Goal: Information Seeking & Learning: Learn about a topic

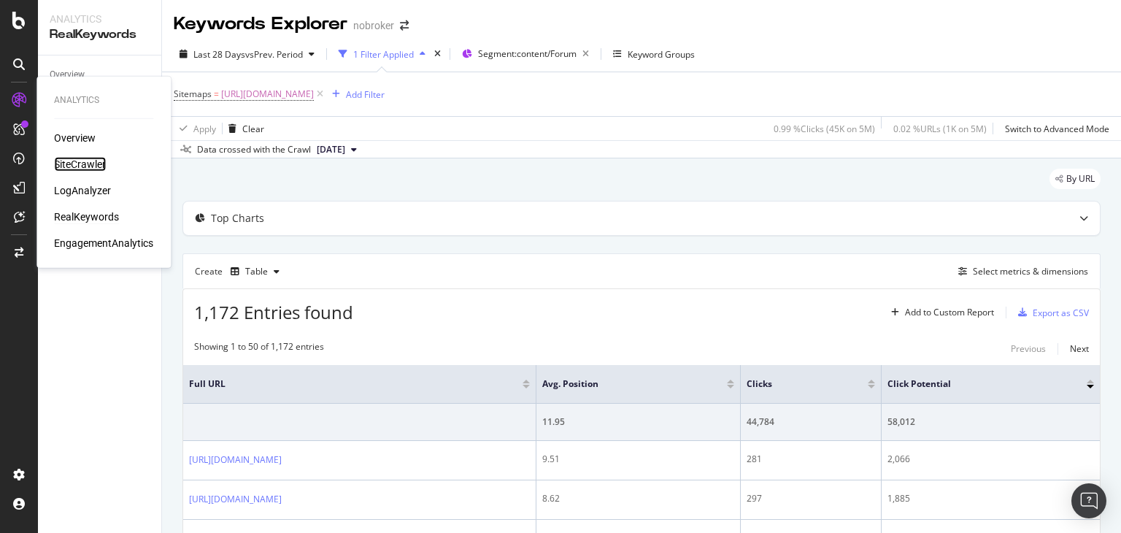
click at [77, 159] on div "SiteCrawler" at bounding box center [80, 164] width 52 height 15
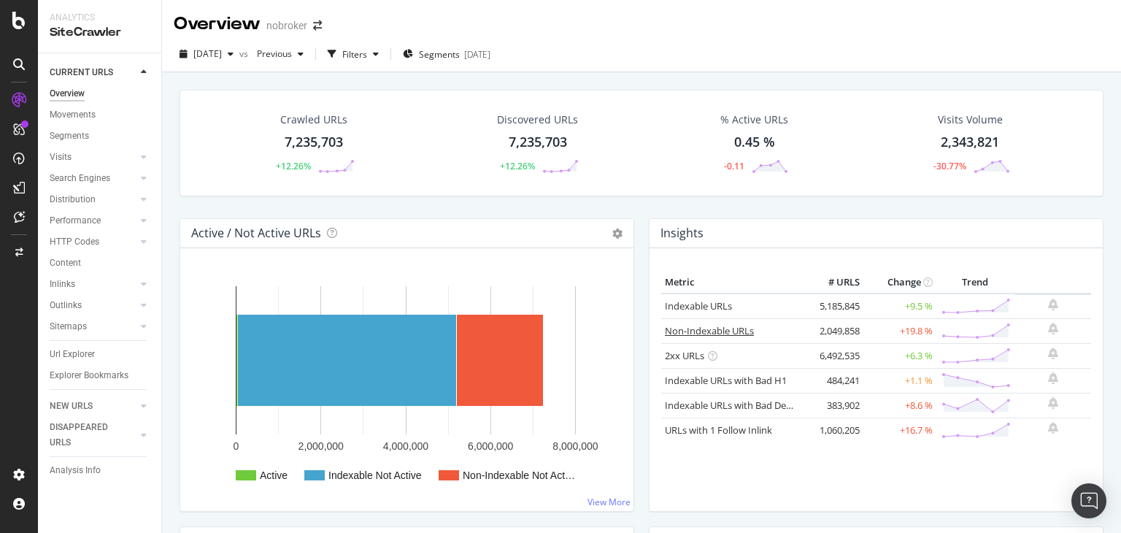
click at [714, 328] on link "Non-Indexable URLs" at bounding box center [709, 330] width 89 height 13
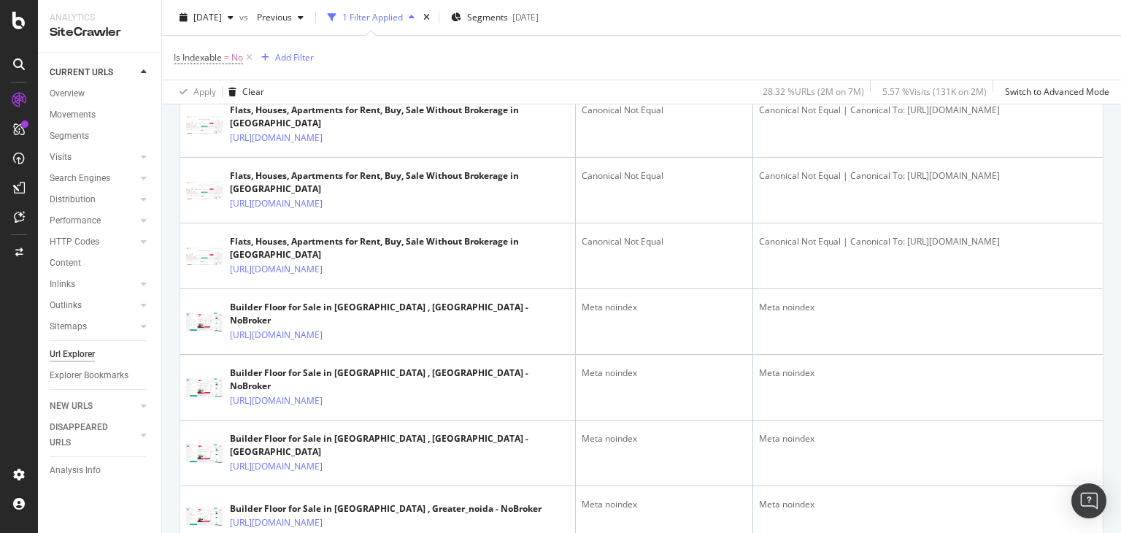
scroll to position [434, 0]
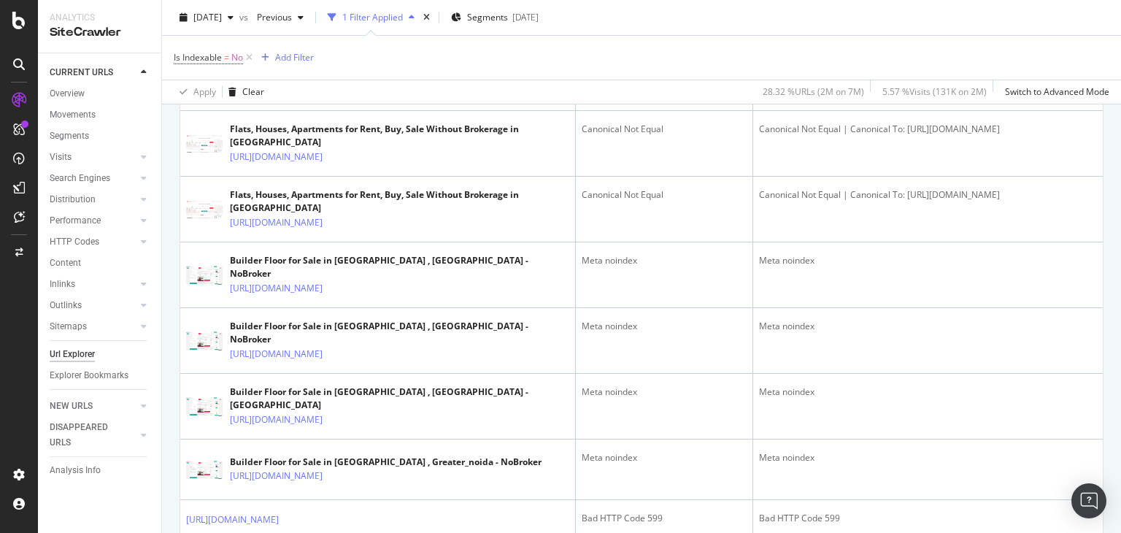
drag, startPoint x: 1120, startPoint y: 341, endPoint x: 1120, endPoint y: 377, distance: 35.8
click at [1120, 377] on div "URL Explorer nobroker [DATE] vs Previous 1 Filter Applied Segments [DATE] Is In…" at bounding box center [641, 266] width 959 height 533
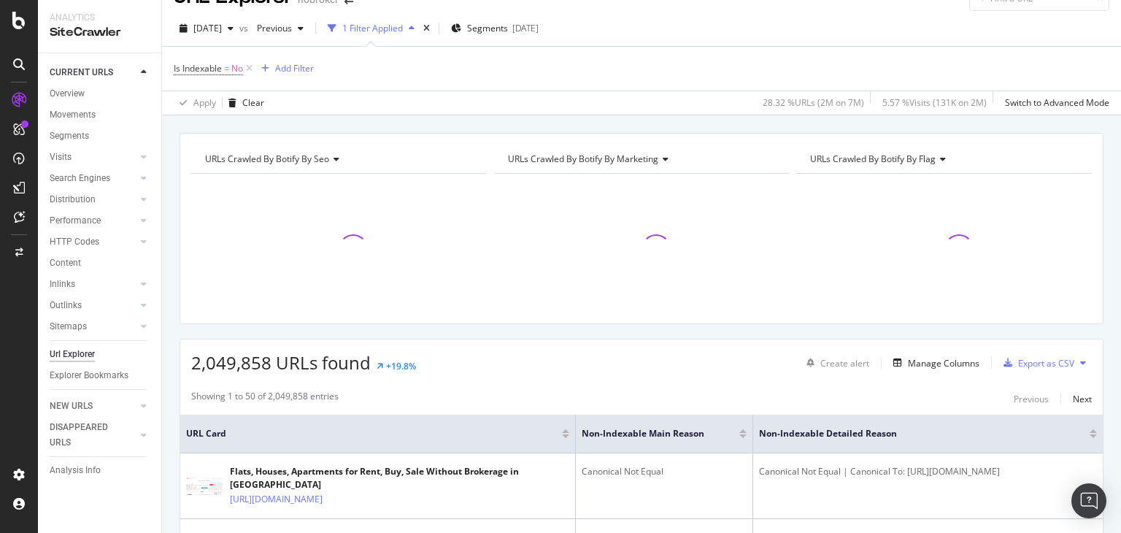
scroll to position [0, 0]
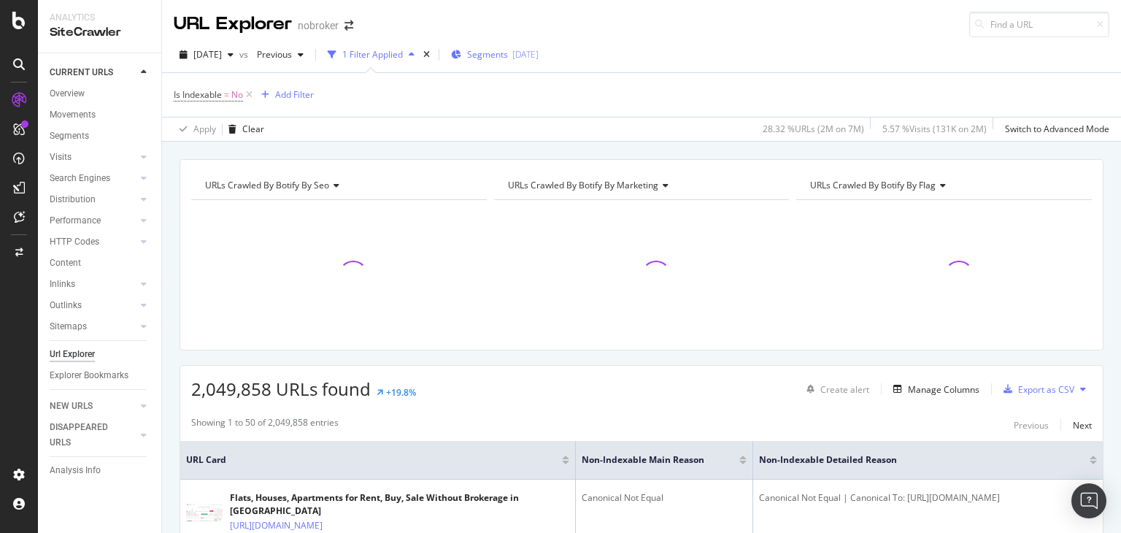
click at [508, 54] on span "Segments" at bounding box center [487, 54] width 41 height 12
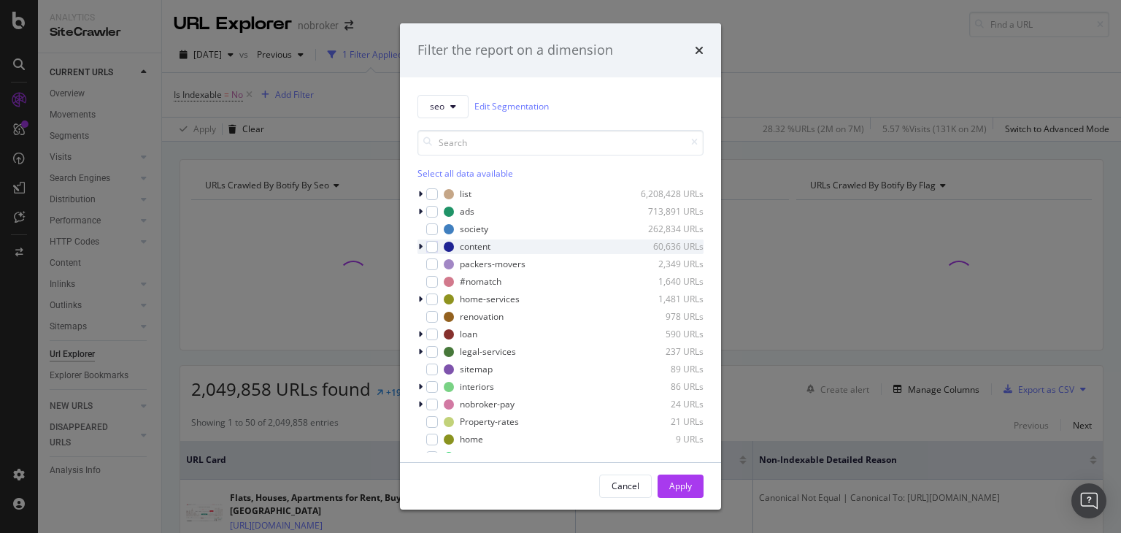
click at [420, 247] on icon "modal" at bounding box center [420, 246] width 4 height 9
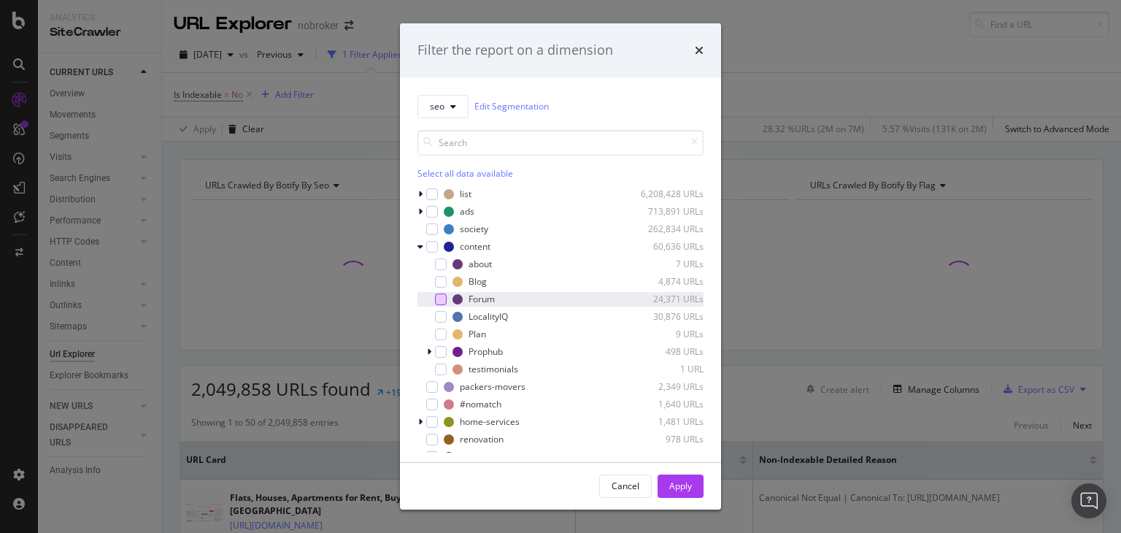
click at [443, 301] on div "modal" at bounding box center [441, 299] width 12 height 12
click at [689, 479] on div "Apply" at bounding box center [680, 485] width 23 height 12
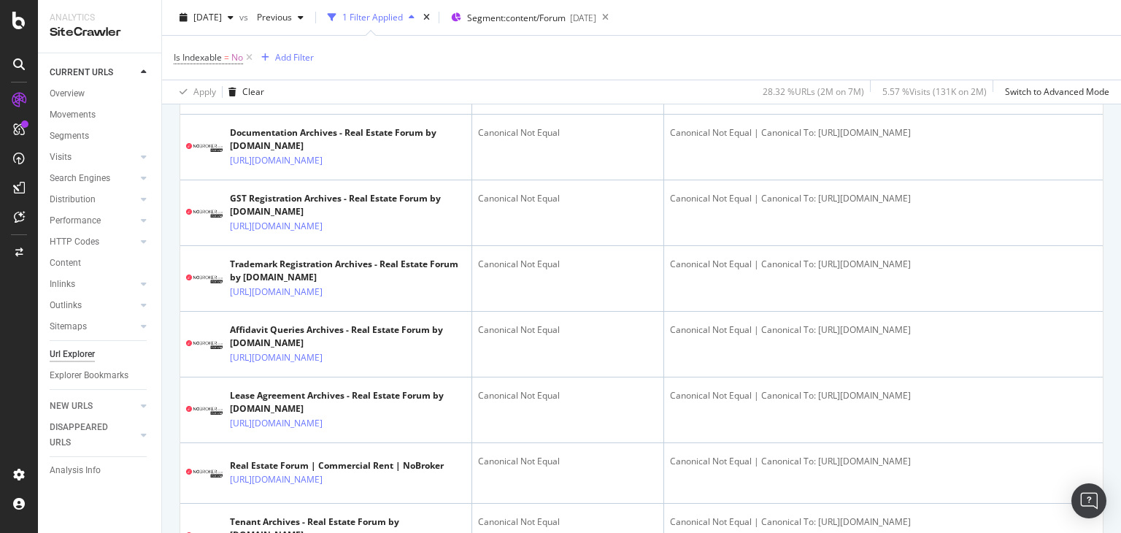
scroll to position [2049, 0]
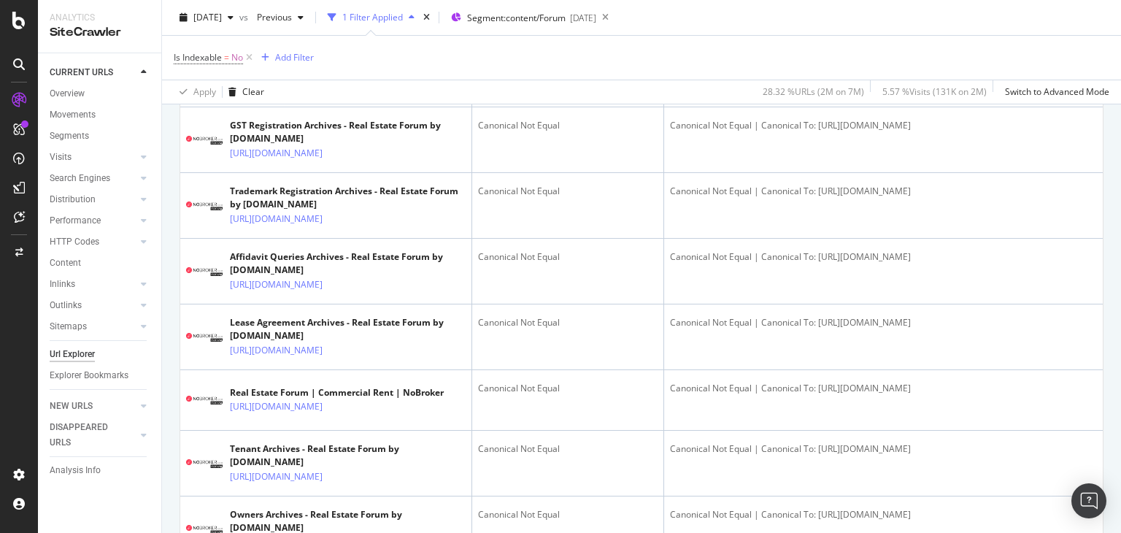
drag, startPoint x: 1120, startPoint y: 226, endPoint x: 1120, endPoint y: 337, distance: 110.9
click at [1120, 337] on div "URL Explorer nobroker [DATE] vs Previous 1 Filter Applied Segment: content/Foru…" at bounding box center [641, 266] width 959 height 533
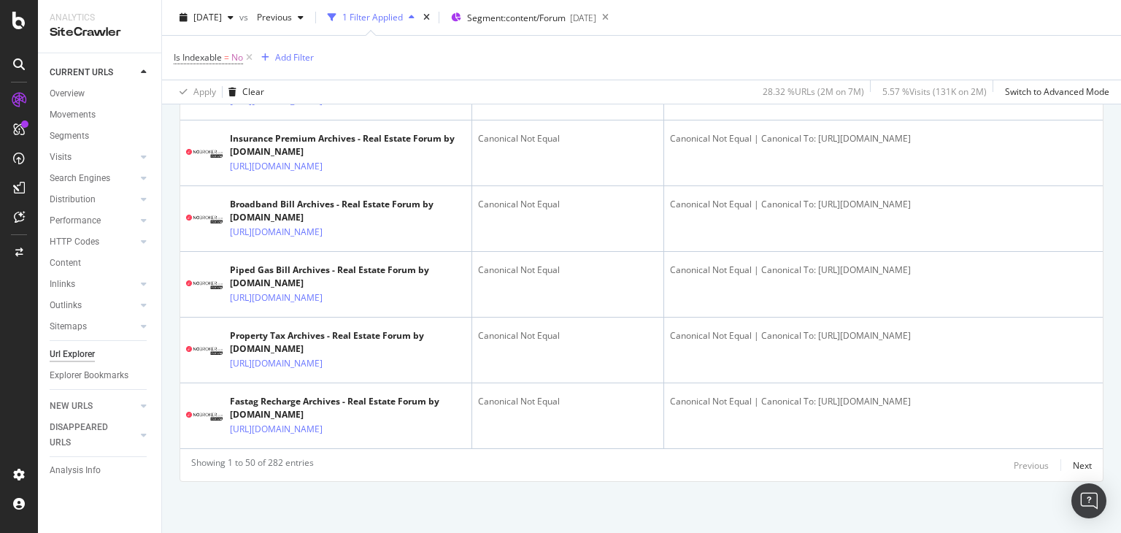
scroll to position [3396, 0]
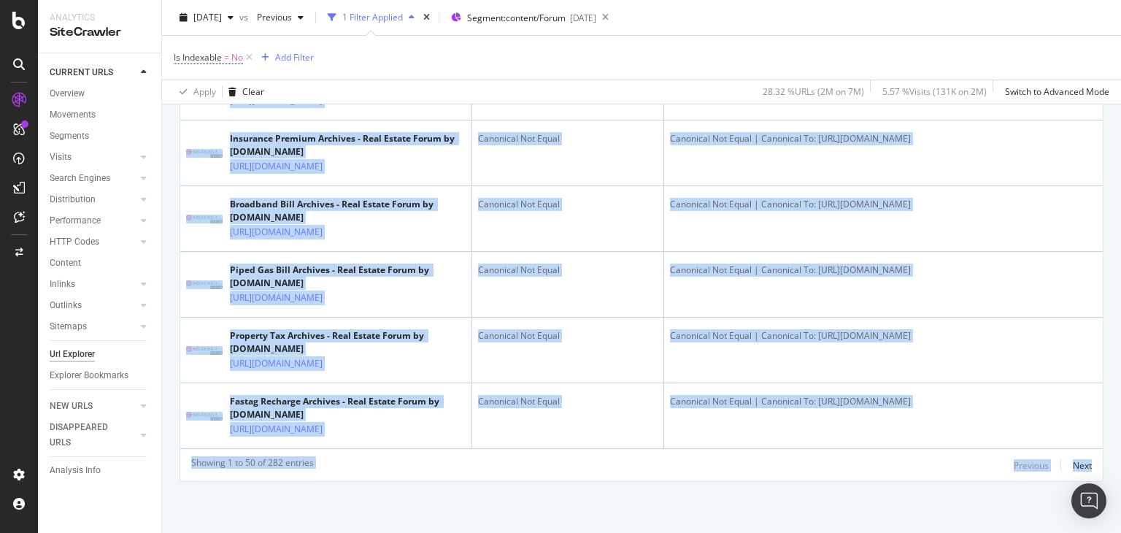
drag, startPoint x: 1120, startPoint y: 337, endPoint x: 1115, endPoint y: 509, distance: 172.3
click at [1115, 509] on div "URL Explorer nobroker [DATE] vs Previous 1 Filter Applied Segment: content/Foru…" at bounding box center [641, 266] width 959 height 533
click at [908, 474] on div "Showing 1 to 50 of 282 entries Previous Next" at bounding box center [641, 465] width 922 height 18
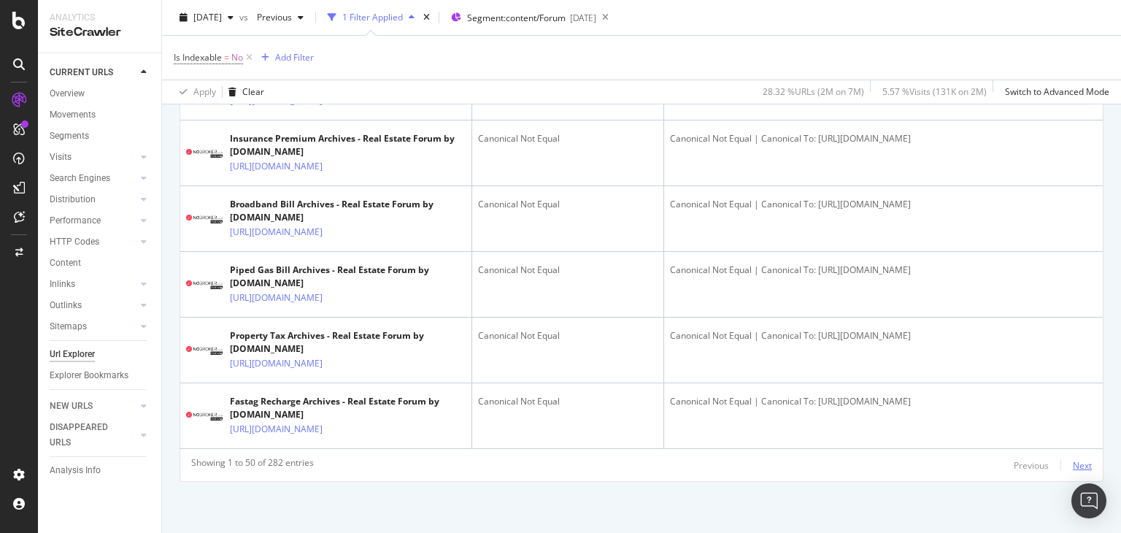
click at [1073, 471] on div "Next" at bounding box center [1082, 465] width 19 height 12
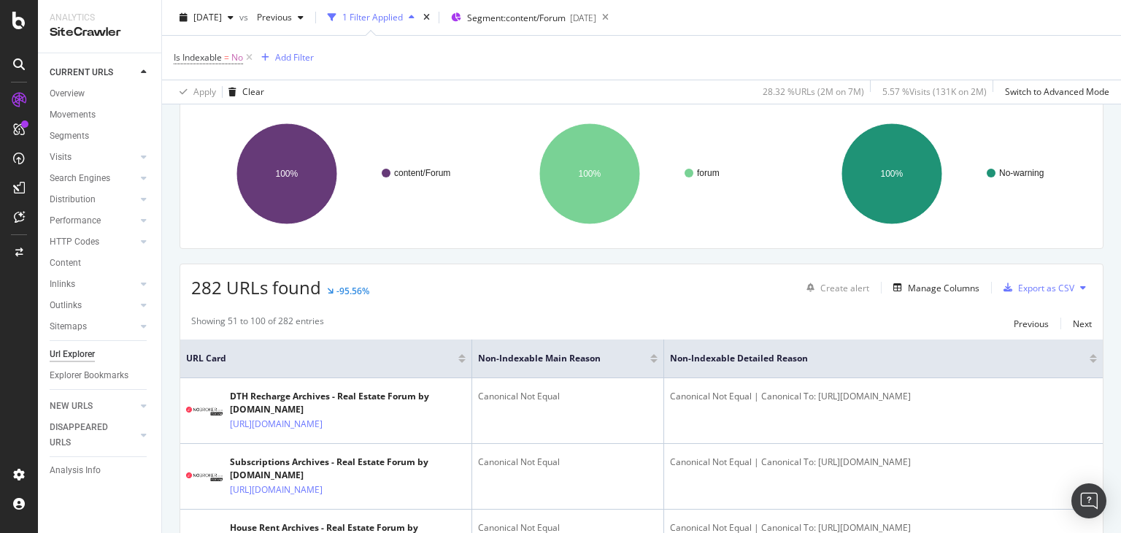
scroll to position [3036, 0]
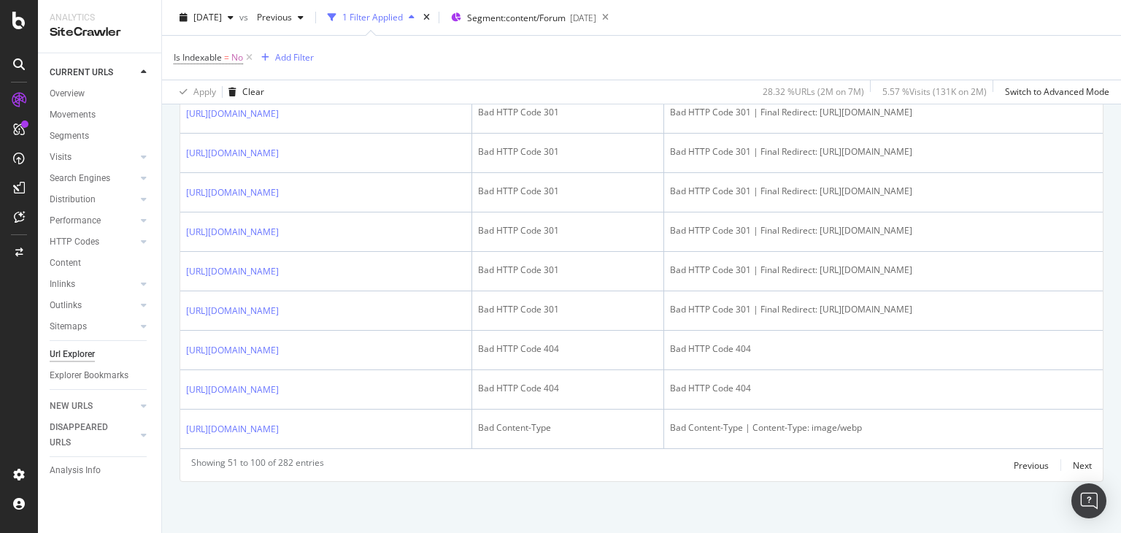
click at [1120, 292] on div "URL Explorer nobroker [DATE] vs Previous 1 Filter Applied Segment: content/Foru…" at bounding box center [641, 266] width 959 height 533
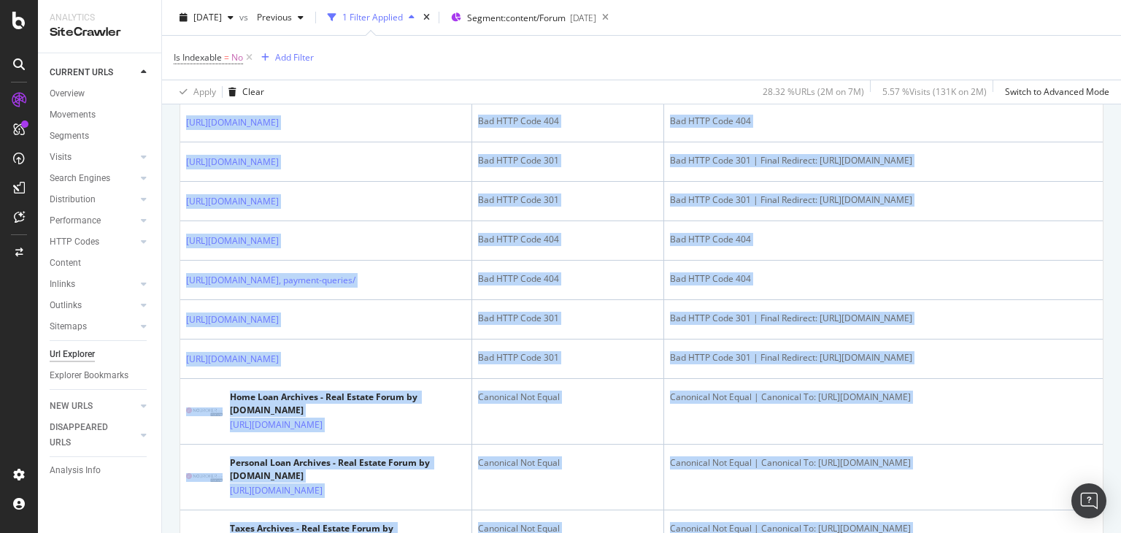
click at [1120, 292] on div "URL Explorer nobroker [DATE] vs Previous 1 Filter Applied Segment: content/Foru…" at bounding box center [641, 266] width 959 height 533
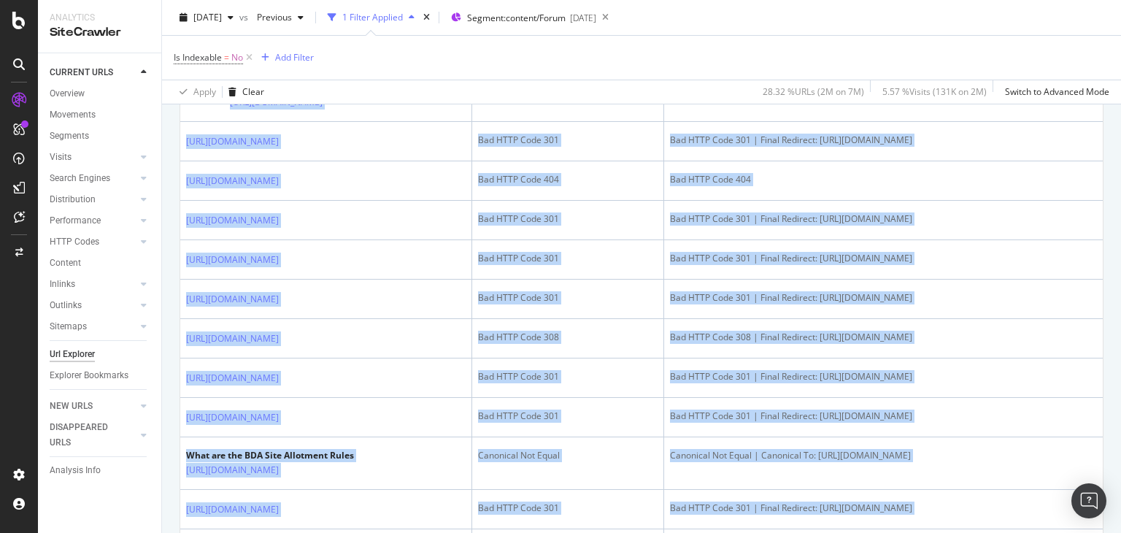
drag, startPoint x: 1120, startPoint y: 292, endPoint x: 1108, endPoint y: 167, distance: 125.3
click at [1108, 167] on div "URL Explorer nobroker [DATE] vs Previous 1 Filter Applied Segment: content/Foru…" at bounding box center [641, 266] width 959 height 533
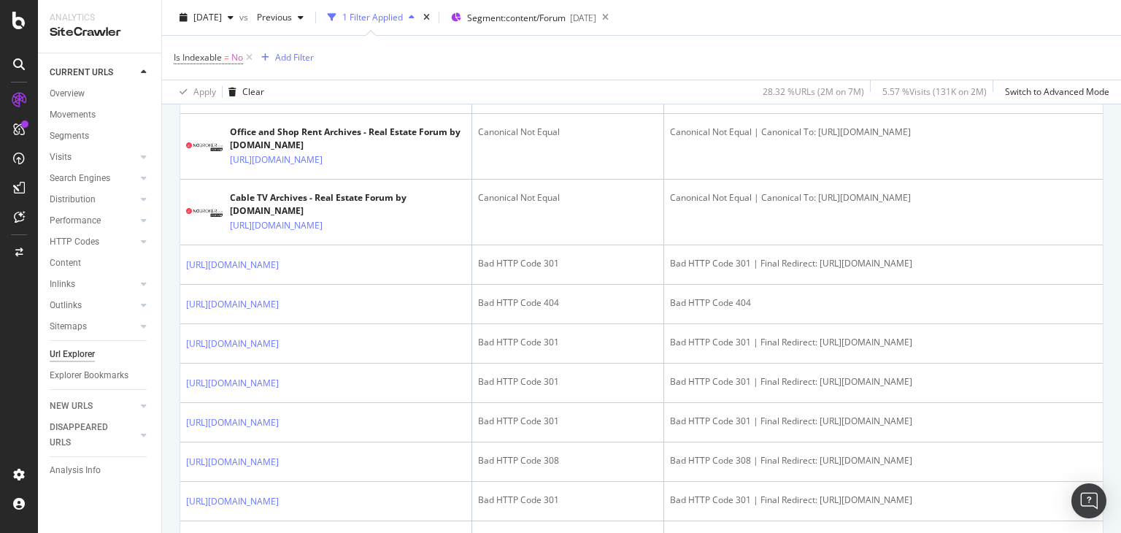
click at [595, 60] on div "Is Indexable = No Add Filter" at bounding box center [642, 58] width 936 height 44
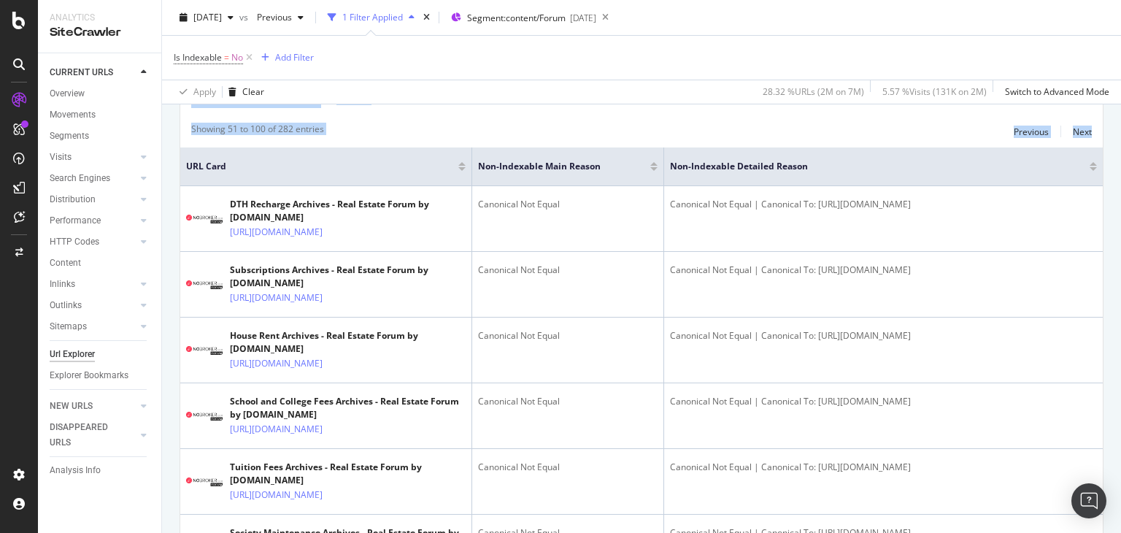
scroll to position [194, 0]
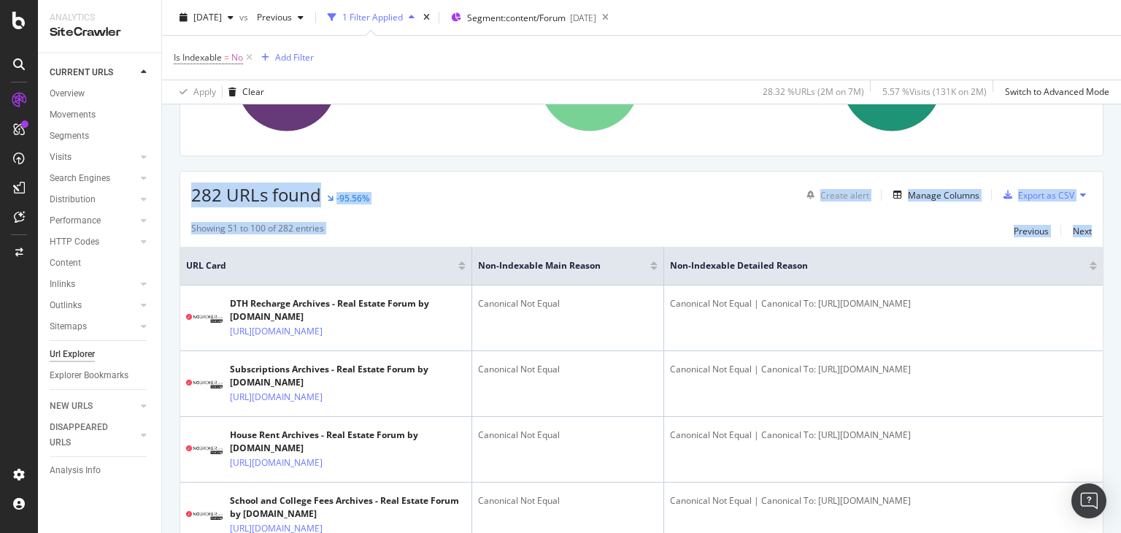
drag, startPoint x: 1120, startPoint y: 142, endPoint x: 1111, endPoint y: 62, distance: 80.0
click at [1111, 62] on div "URL Explorer nobroker [DATE] vs Previous 1 Filter Applied Segment: content/Foru…" at bounding box center [641, 266] width 959 height 533
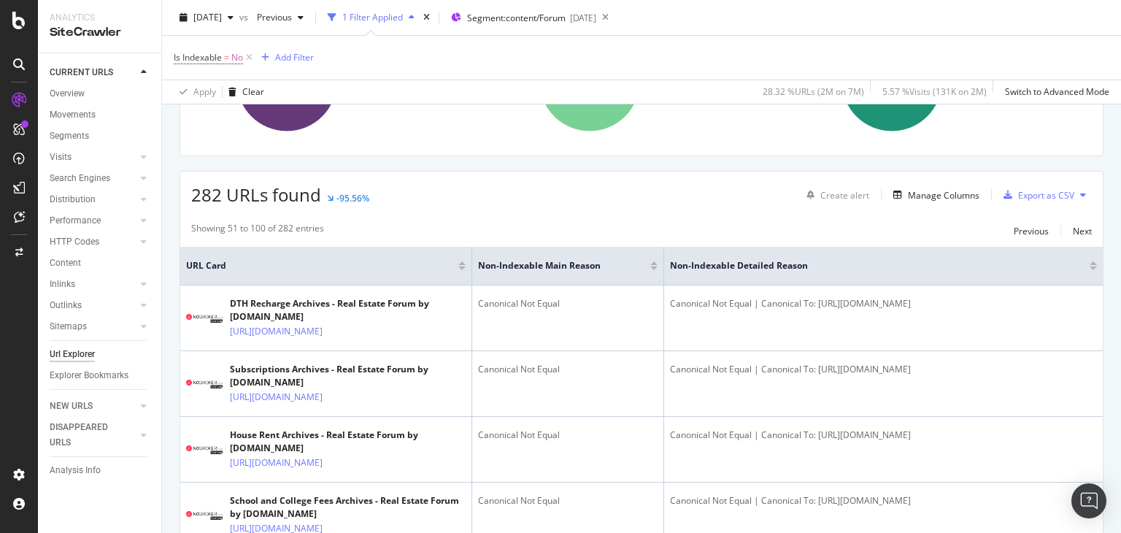
click at [968, 39] on div "Is Indexable = No Add Filter" at bounding box center [642, 58] width 936 height 44
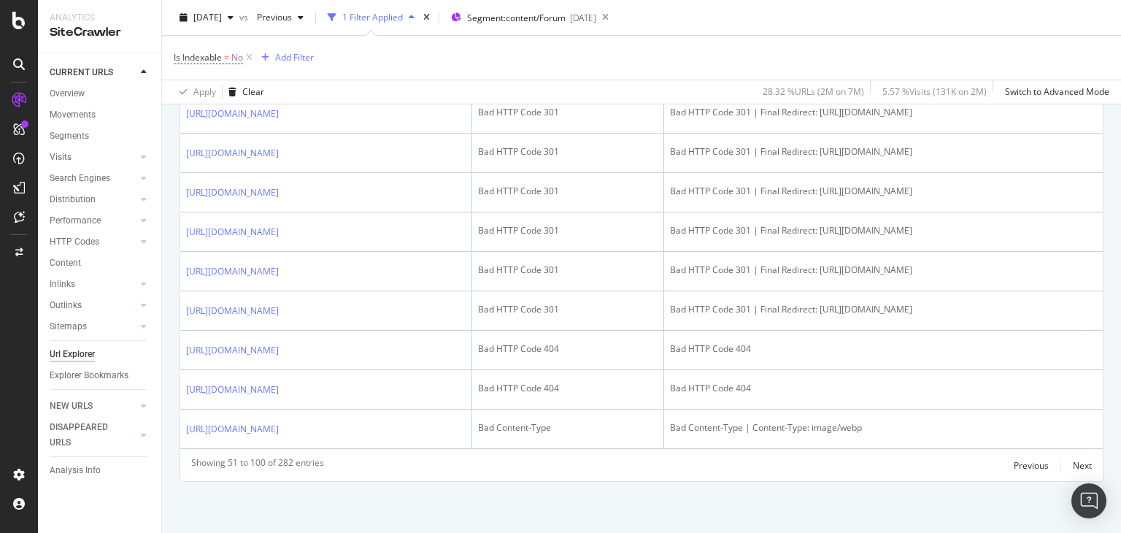
scroll to position [2669, 0]
drag, startPoint x: 1120, startPoint y: 53, endPoint x: 1119, endPoint y: 404, distance: 350.3
click at [1119, 404] on div "URL Explorer nobroker [DATE] vs Previous 1 Filter Applied Segment: content/Foru…" at bounding box center [641, 266] width 959 height 533
click at [566, 71] on div "Is Indexable = No Add Filter" at bounding box center [642, 58] width 936 height 44
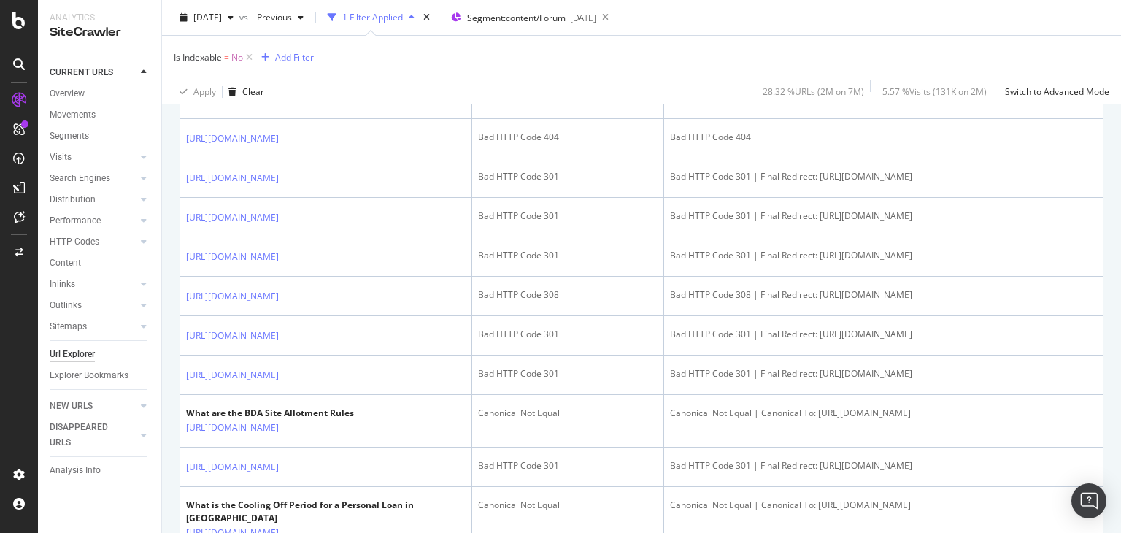
drag, startPoint x: 1120, startPoint y: 439, endPoint x: 1118, endPoint y: 188, distance: 251.0
click at [1118, 188] on div "URL Explorer nobroker [DATE] vs Previous 1 Filter Applied Segment: content/Foru…" at bounding box center [641, 266] width 959 height 533
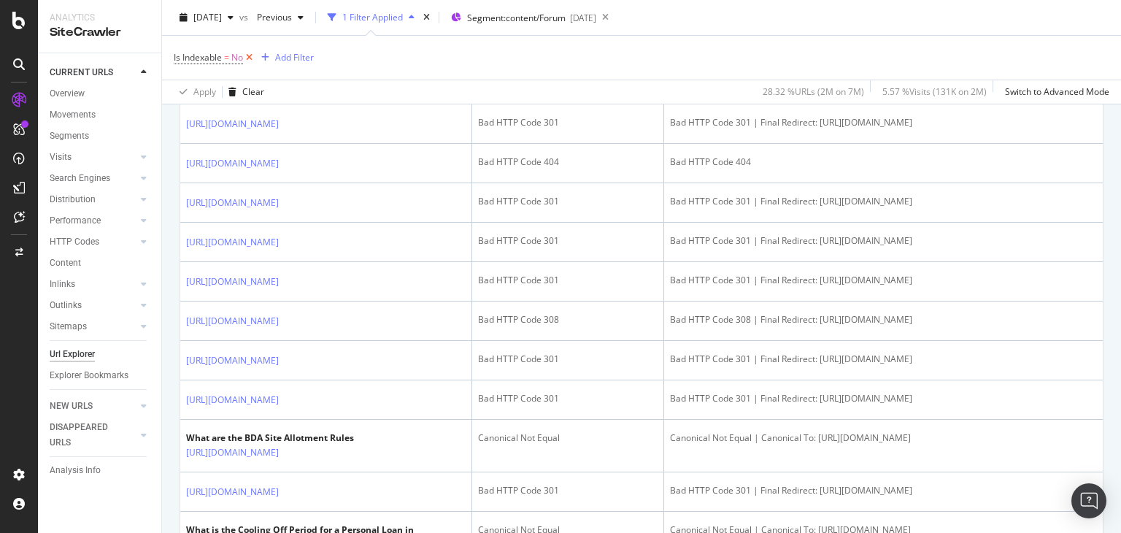
click at [250, 63] on icon at bounding box center [249, 57] width 12 height 15
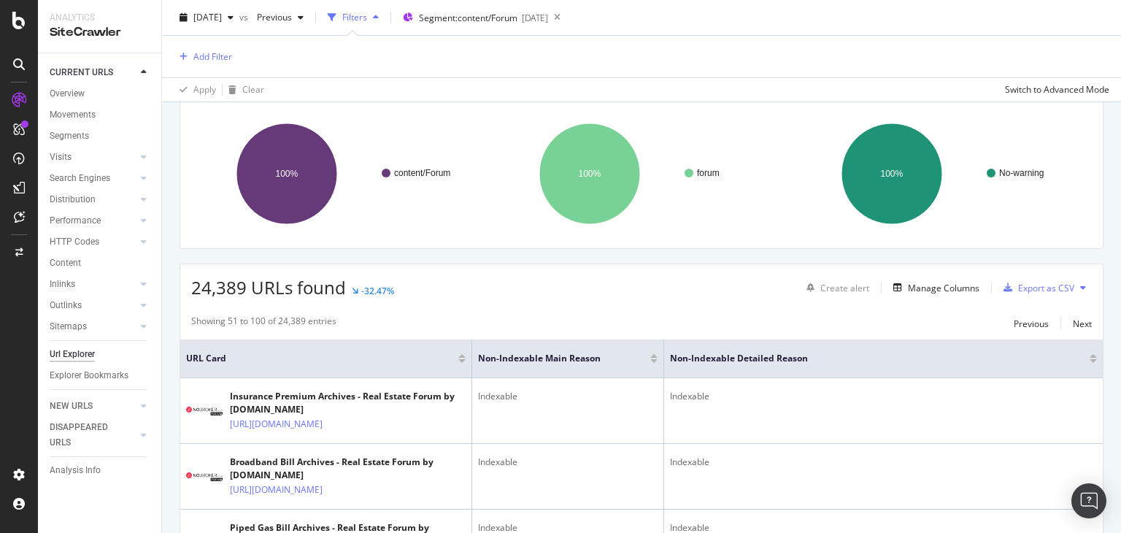
scroll to position [899, 0]
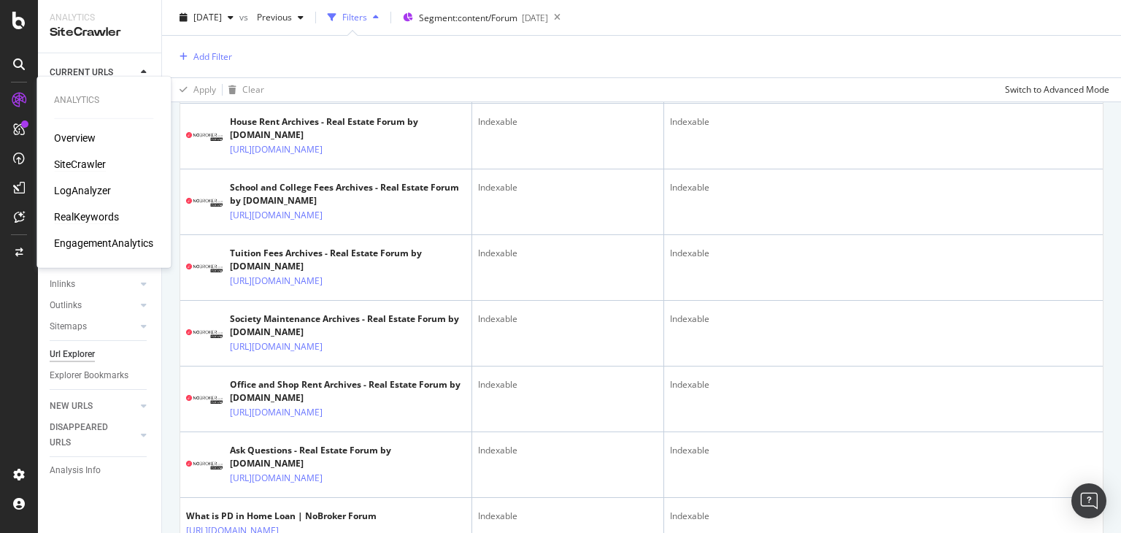
click at [84, 214] on div "RealKeywords" at bounding box center [86, 216] width 65 height 15
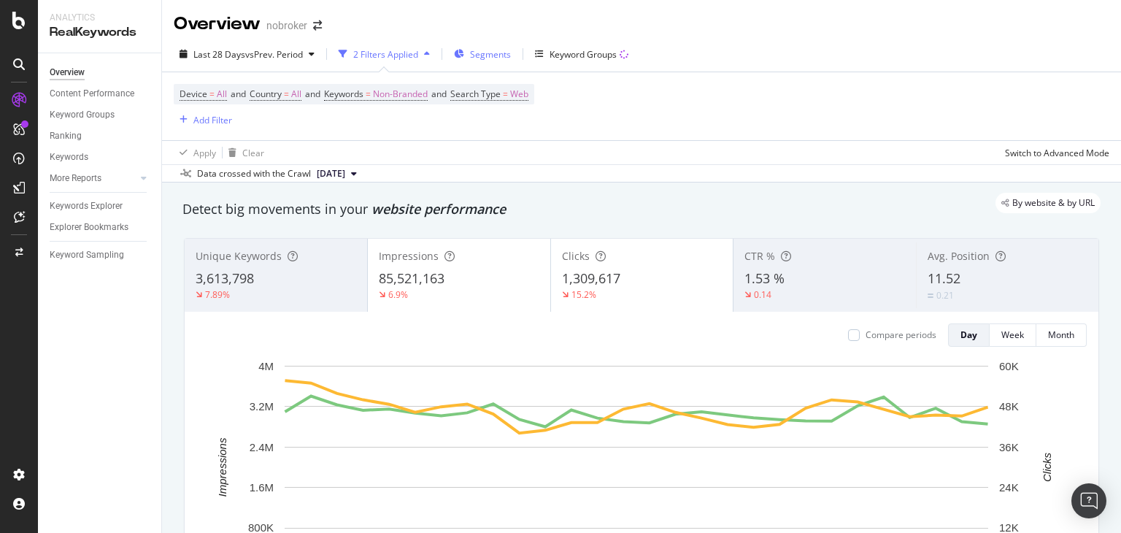
click at [470, 55] on div "Segments" at bounding box center [482, 54] width 57 height 22
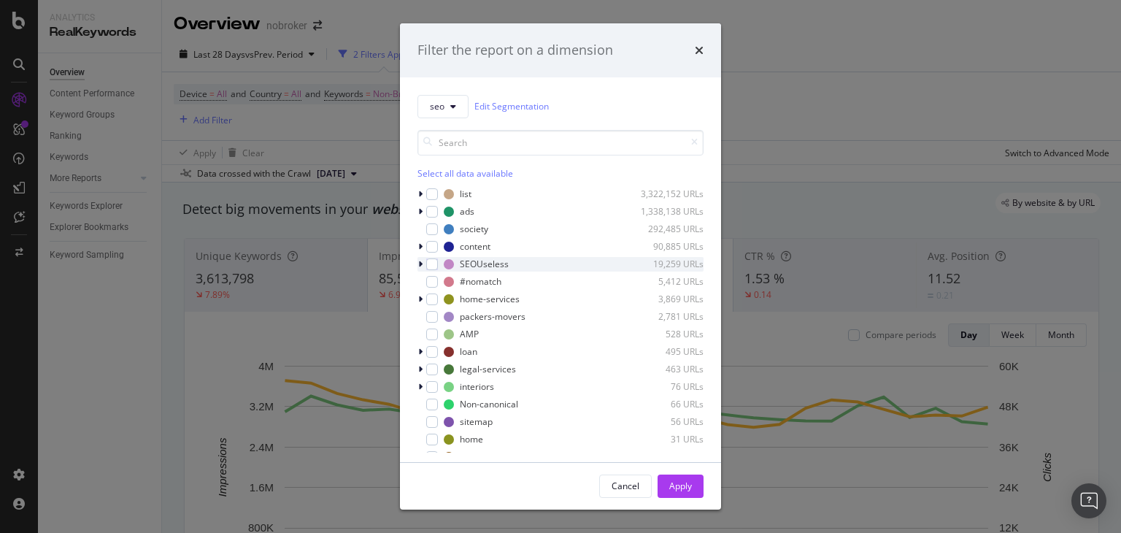
click at [419, 264] on icon "modal" at bounding box center [420, 264] width 4 height 9
click at [419, 264] on icon "modal" at bounding box center [420, 264] width 6 height 9
click at [422, 243] on icon "modal" at bounding box center [420, 246] width 4 height 9
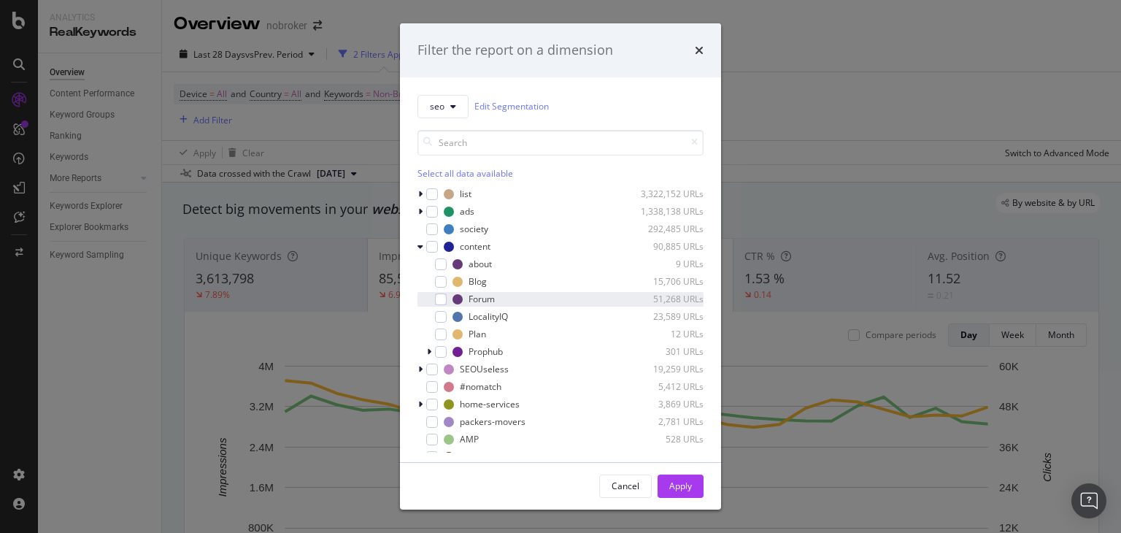
click at [447, 297] on div "Forum 51,268 URLs" at bounding box center [560, 299] width 286 height 15
click at [692, 482] on button "Apply" at bounding box center [680, 485] width 46 height 23
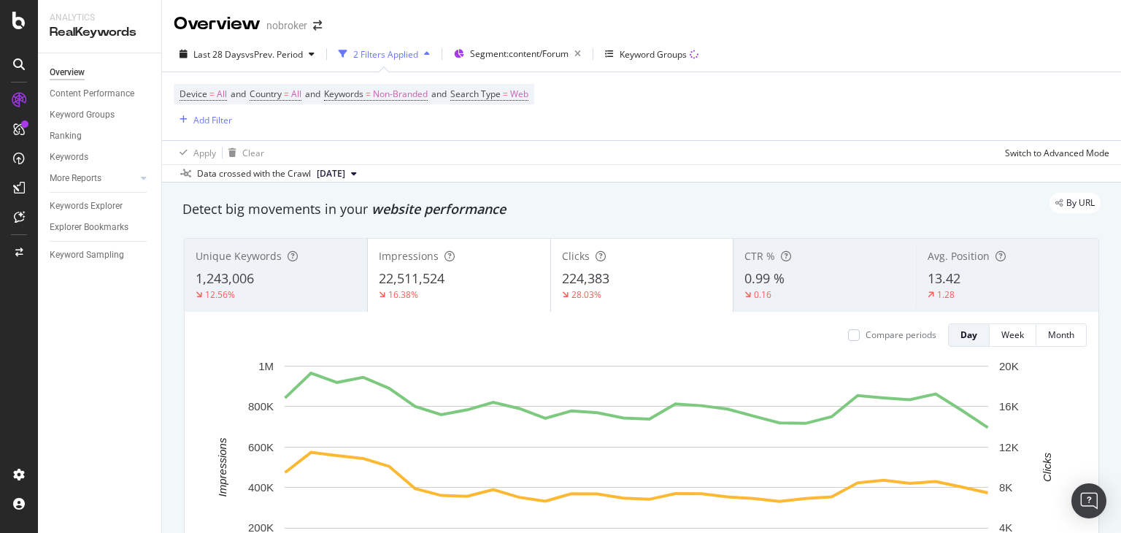
click at [556, 150] on div "Apply Clear Switch to Advanced Mode" at bounding box center [641, 152] width 959 height 24
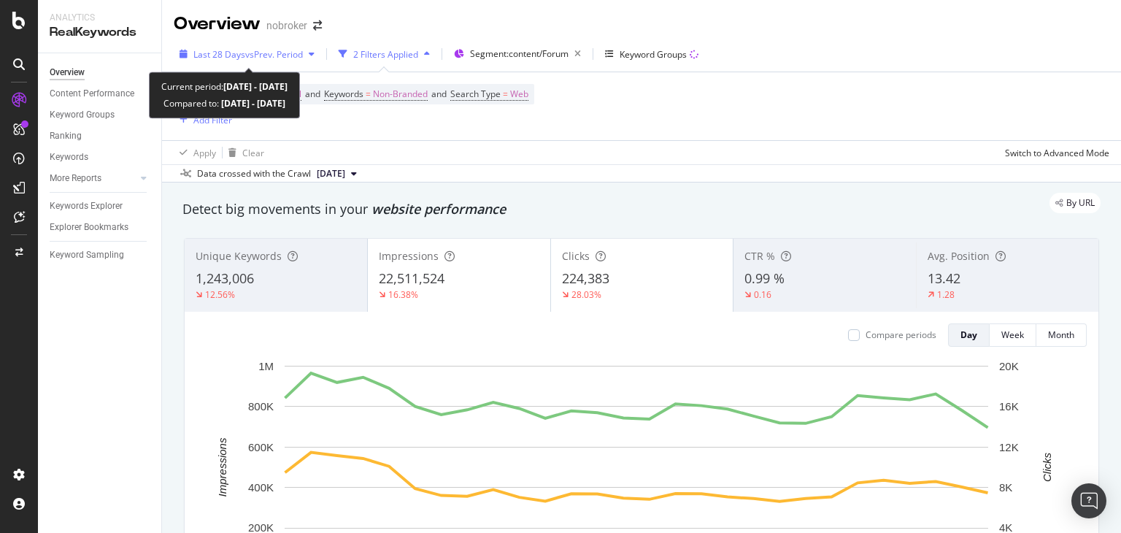
click at [269, 56] on span "vs Prev. Period" at bounding box center [274, 54] width 58 height 12
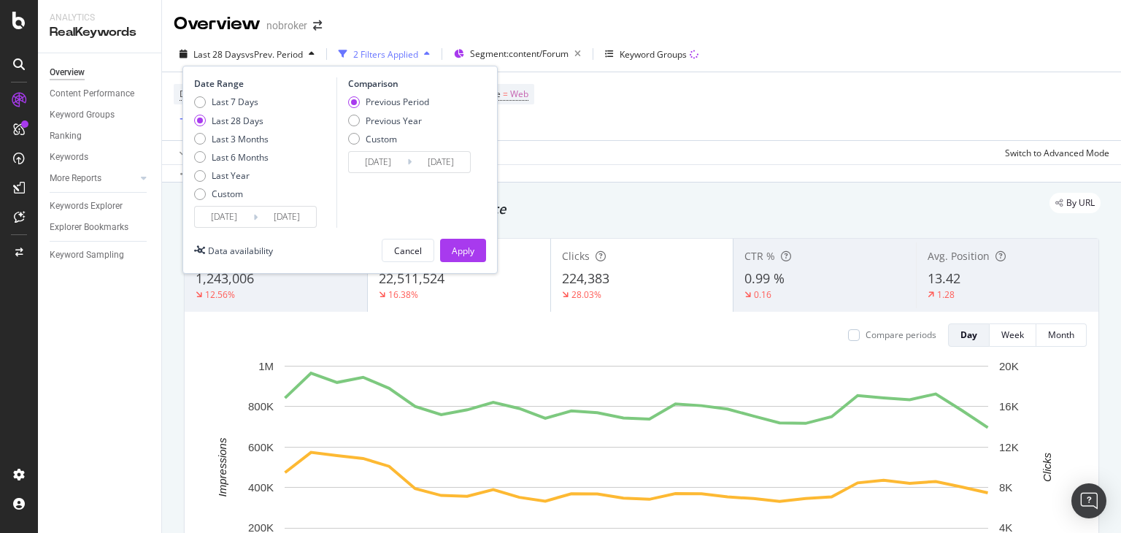
click at [290, 216] on input "[DATE]" at bounding box center [287, 217] width 58 height 20
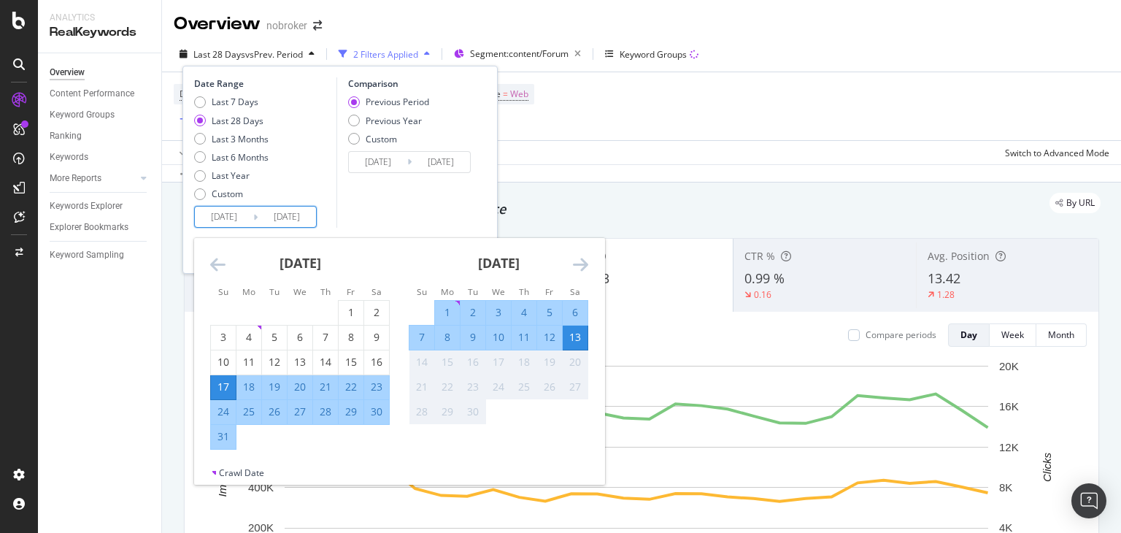
click at [233, 216] on input "[DATE]" at bounding box center [224, 217] width 58 height 20
click at [444, 325] on div "8" at bounding box center [447, 337] width 25 height 24
type input "[DATE]"
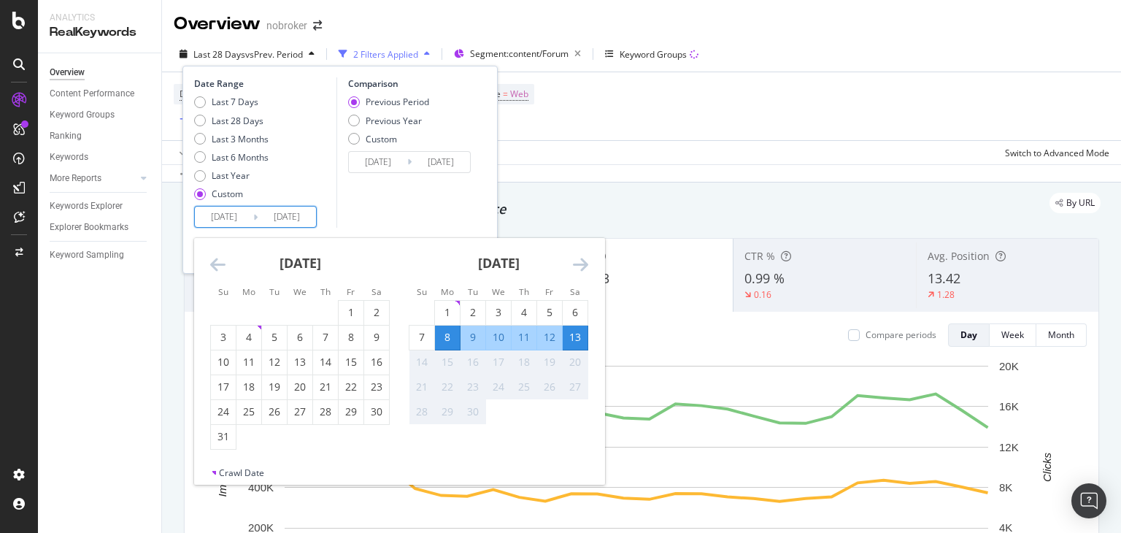
click at [207, 217] on input "[DATE]" at bounding box center [224, 217] width 58 height 20
click at [454, 312] on div "1" at bounding box center [447, 312] width 25 height 15
type input "[DATE]"
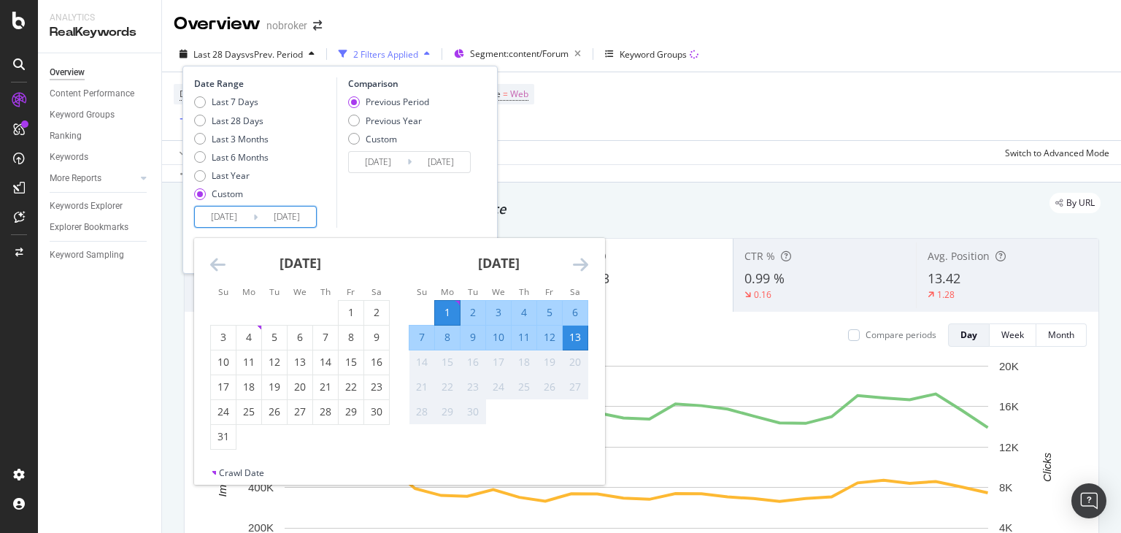
click at [220, 214] on input "[DATE]" at bounding box center [224, 217] width 58 height 20
click at [288, 211] on input "[DATE]" at bounding box center [287, 217] width 58 height 20
click at [566, 330] on div "13" at bounding box center [575, 337] width 25 height 15
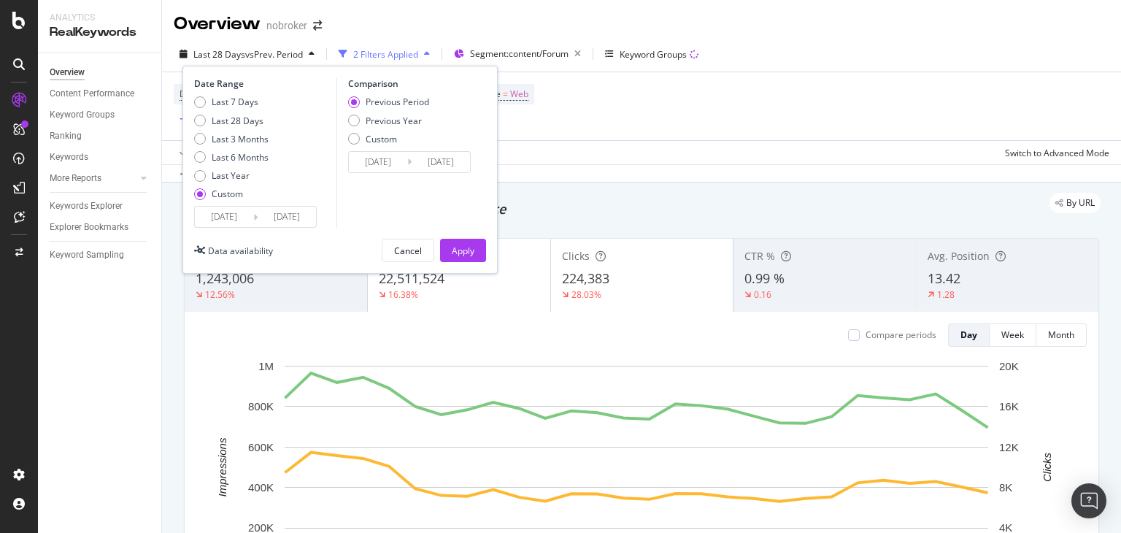
click at [428, 217] on div "Comparison Previous Period Previous Year Custom [DATE] Navigate forward to inte…" at bounding box center [405, 152] width 139 height 150
click at [455, 242] on div "Apply" at bounding box center [463, 250] width 23 height 22
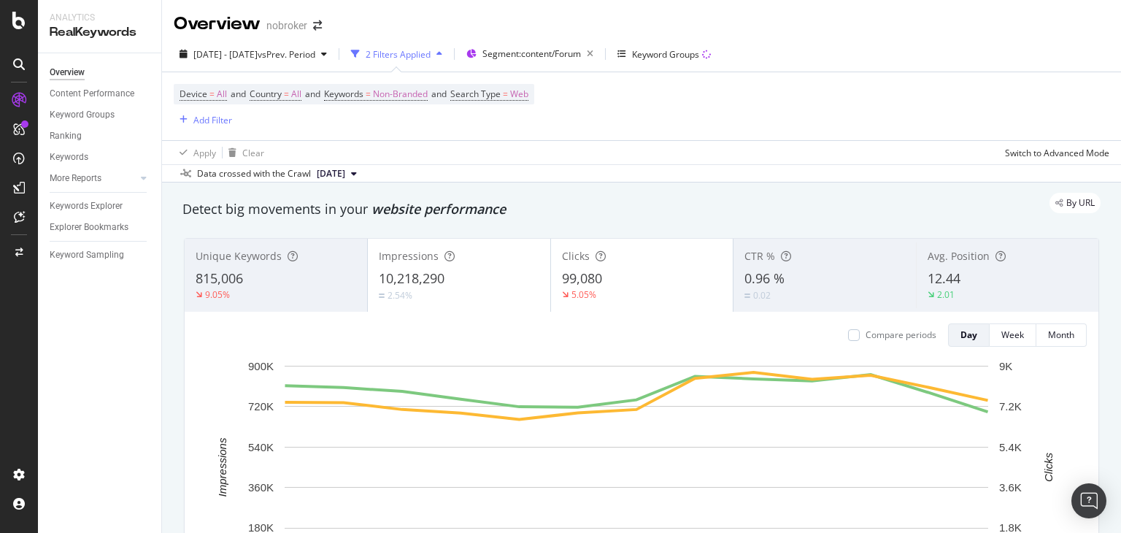
click at [345, 173] on span "[DATE]" at bounding box center [331, 173] width 28 height 13
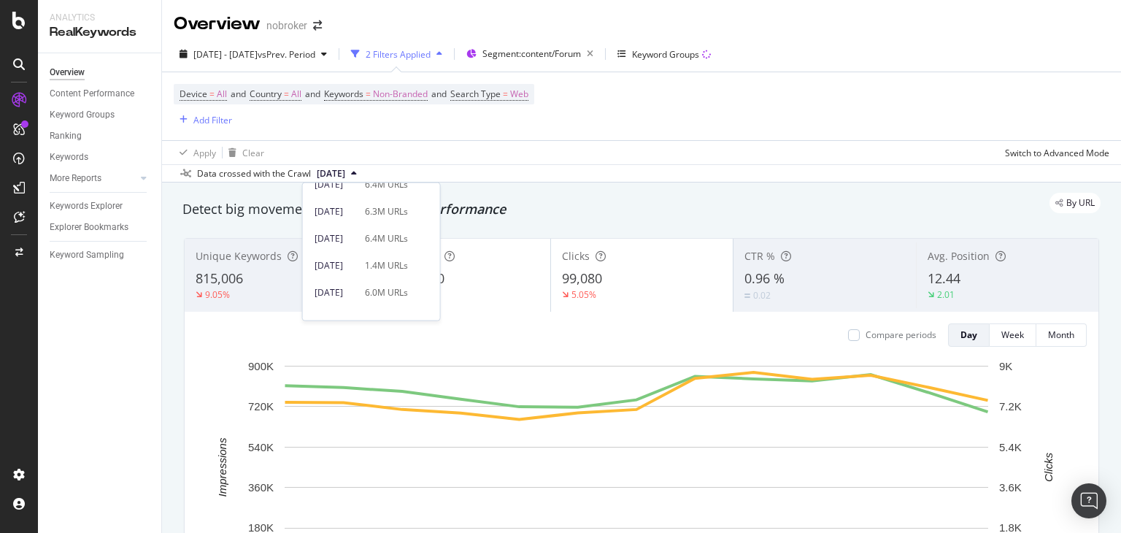
scroll to position [116, 0]
click at [385, 265] on div "6.0M URLs" at bounding box center [386, 268] width 43 height 13
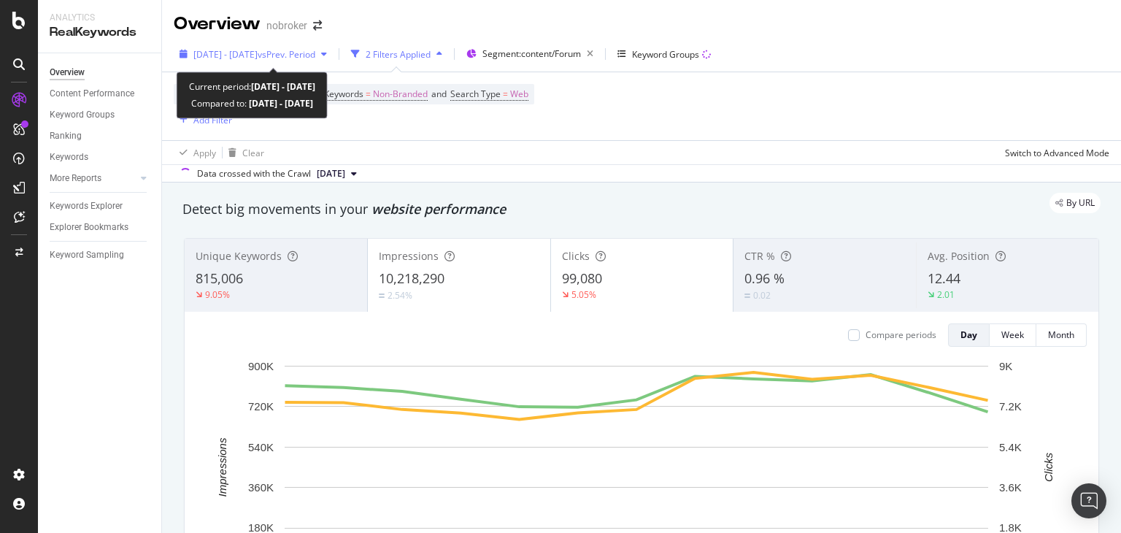
click at [252, 50] on span "[DATE] - [DATE]" at bounding box center [225, 54] width 64 height 12
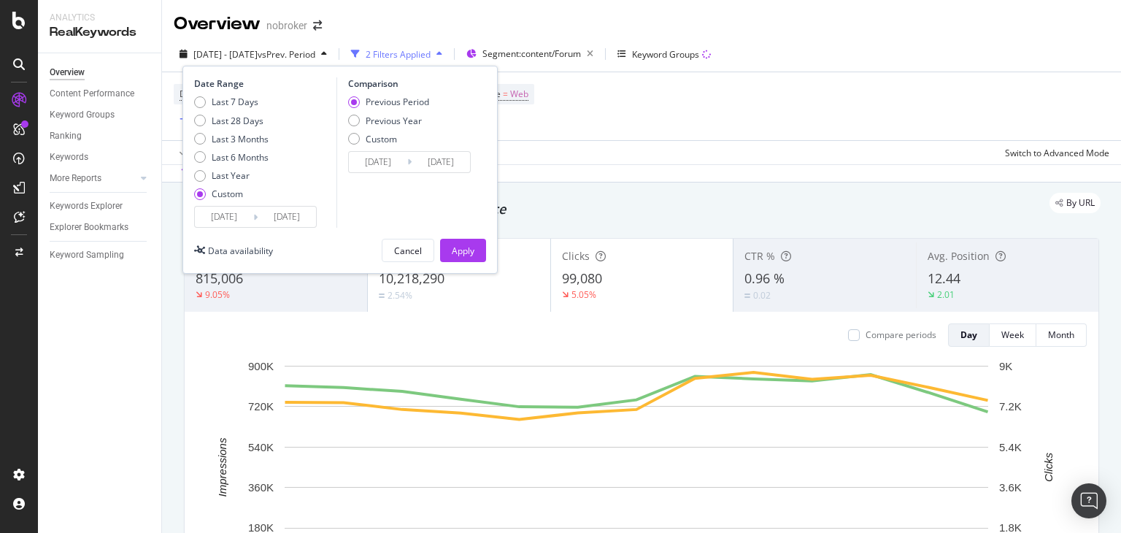
click at [290, 219] on input "[DATE]" at bounding box center [287, 217] width 58 height 20
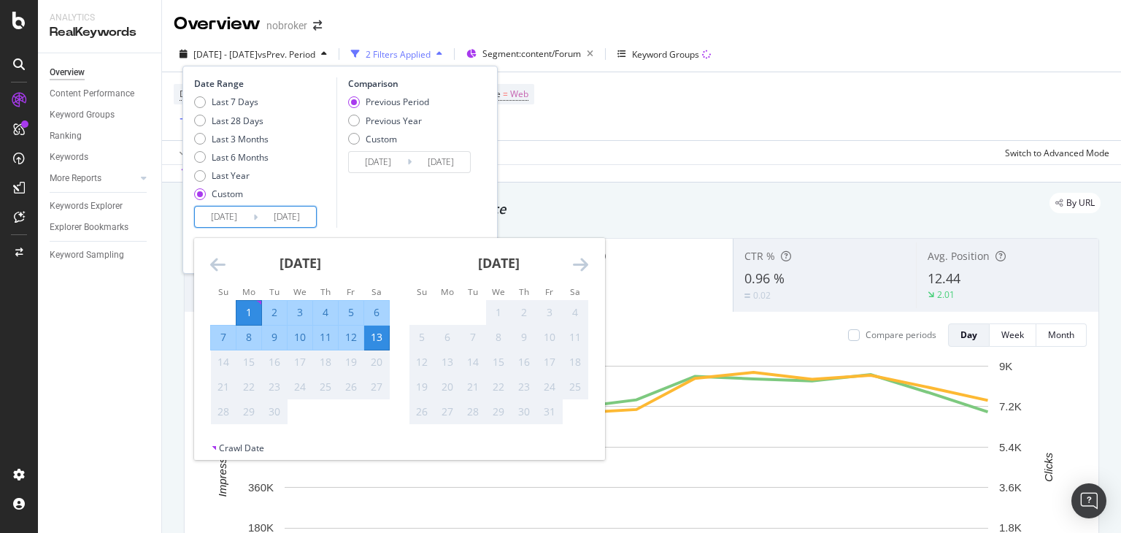
click at [539, 162] on div "Apply Clear Switch to Advanced Mode" at bounding box center [641, 152] width 959 height 24
